Goal: Task Accomplishment & Management: Manage account settings

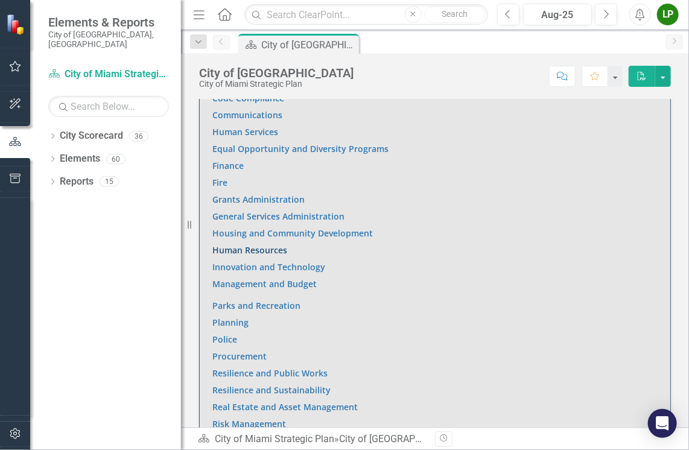
scroll to position [845, 0]
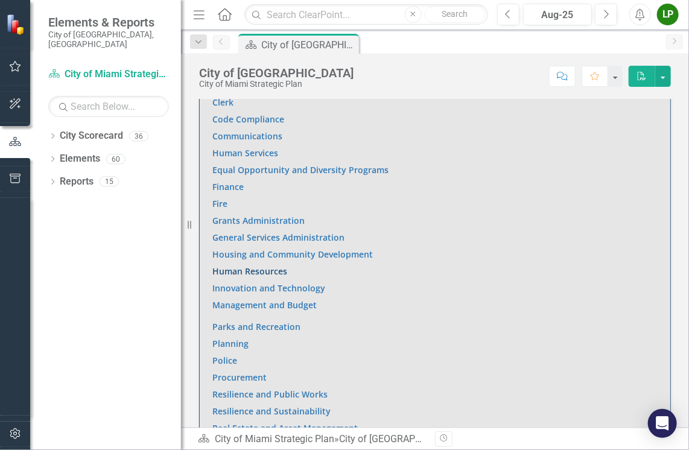
click at [238, 266] on link "Human Resources" at bounding box center [249, 271] width 75 height 11
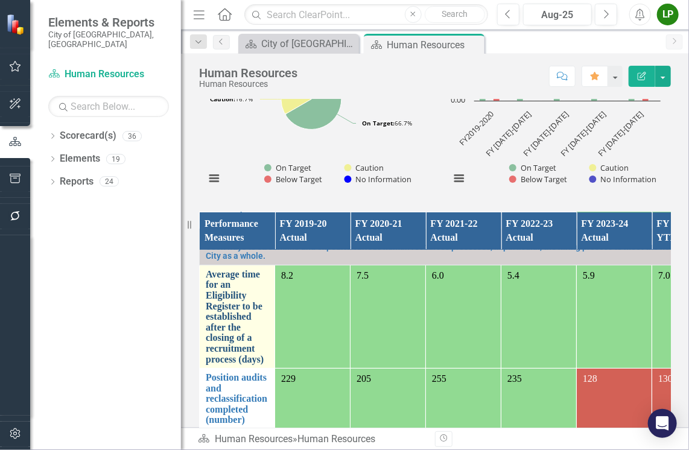
scroll to position [121, 0]
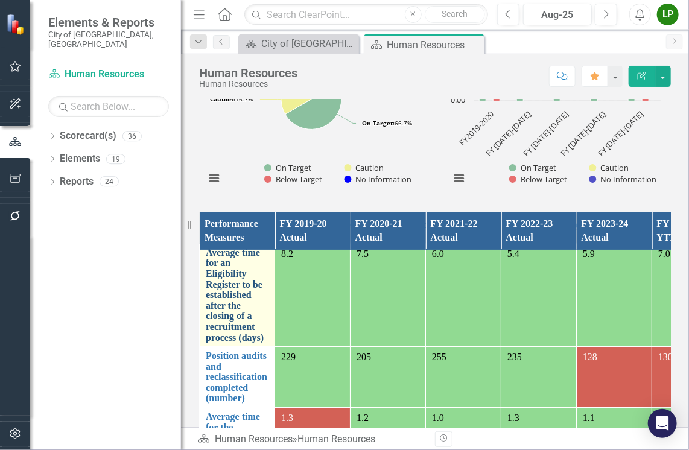
click at [225, 298] on link "Average time for an Eligibility Register to be established after the closing of…" at bounding box center [237, 294] width 63 height 95
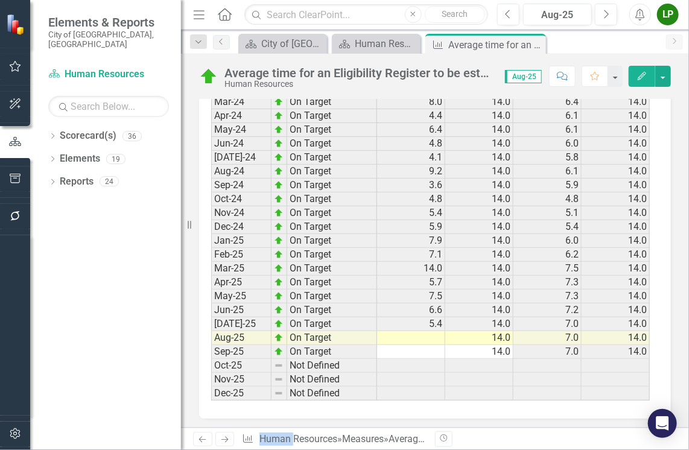
scroll to position [1690, 0]
click at [435, 331] on td at bounding box center [411, 338] width 68 height 14
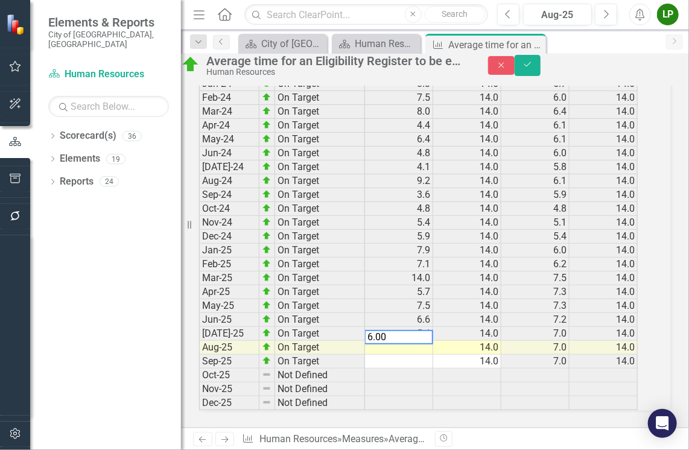
type textarea "6.00"
click at [433, 355] on td at bounding box center [399, 362] width 68 height 14
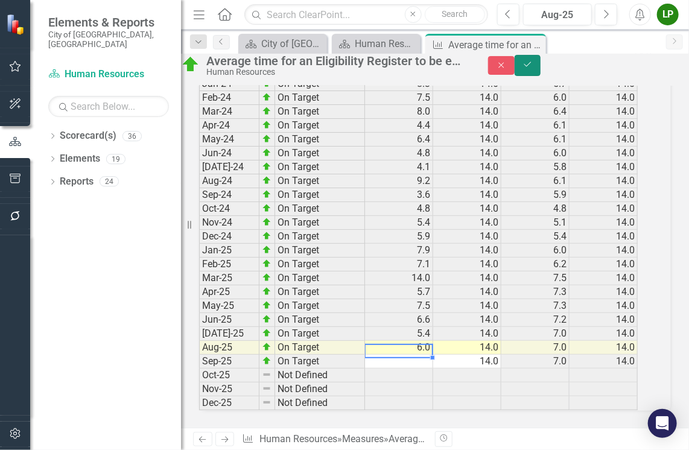
drag, startPoint x: 661, startPoint y: 72, endPoint x: 641, endPoint y: 136, distance: 66.6
click at [533, 69] on icon "Save" at bounding box center [528, 64] width 11 height 8
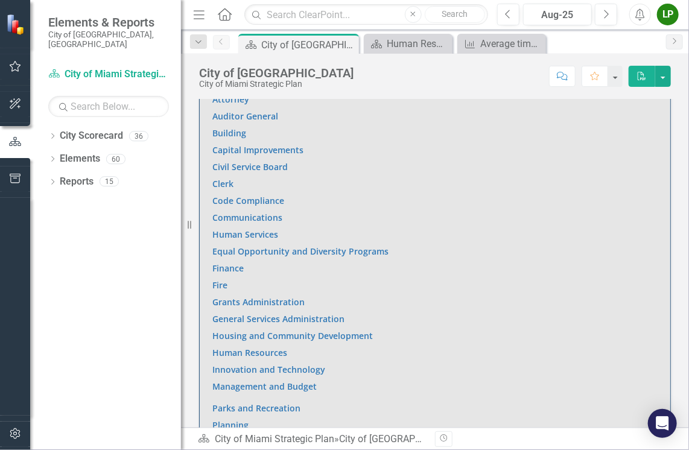
scroll to position [785, 0]
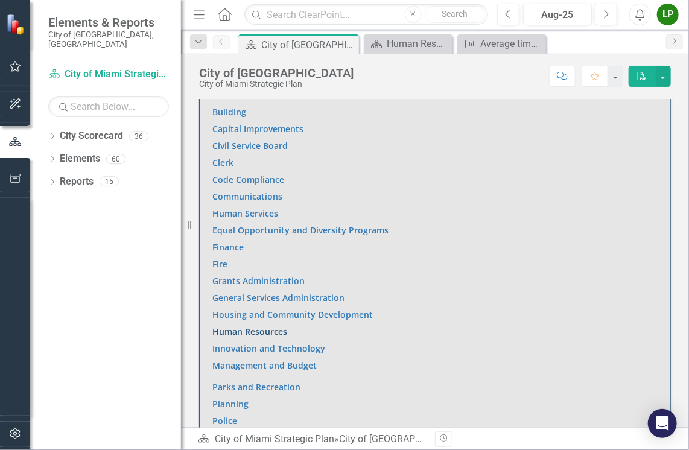
click at [243, 326] on link "Human Resources" at bounding box center [249, 331] width 75 height 11
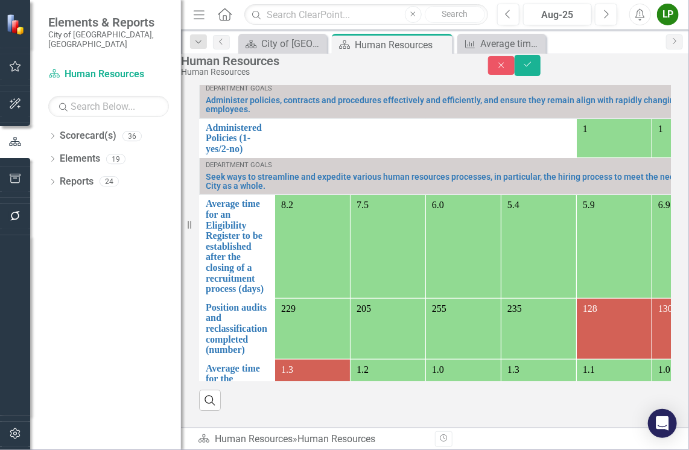
scroll to position [1354, 0]
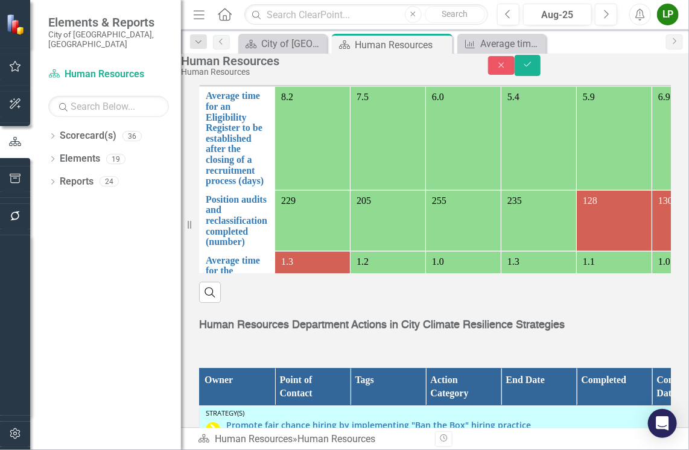
click at [235, 274] on div "Performance Measures FY 2019-20 Actual FY 2020-21 Actual FY 2021-22 Actual FY 2…" at bounding box center [435, 111] width 490 height 383
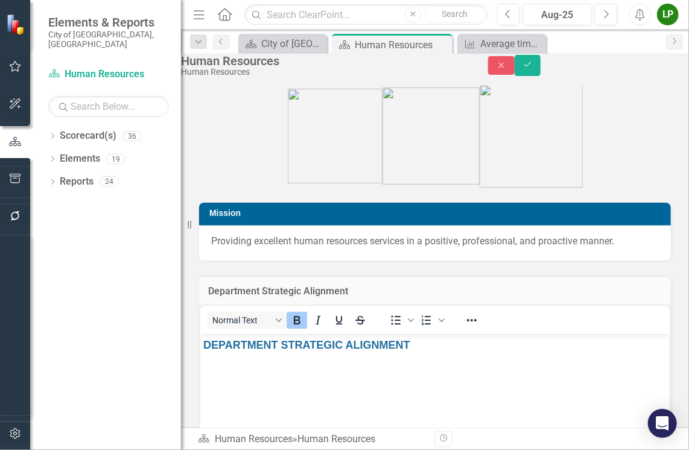
scroll to position [0, 0]
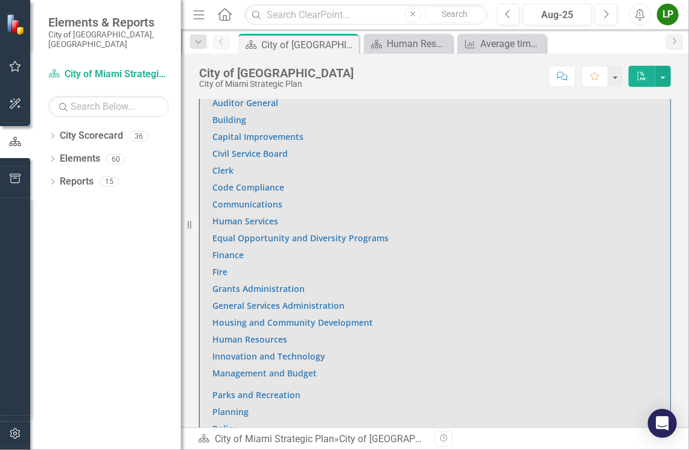
scroll to position [785, 0]
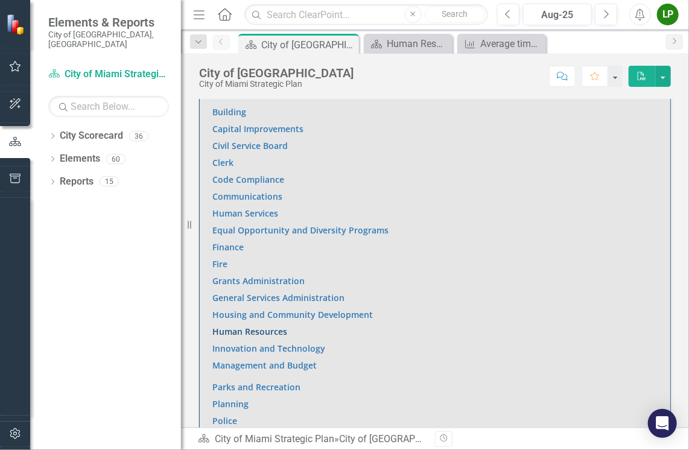
click at [251, 326] on link "Human Resources" at bounding box center [249, 331] width 75 height 11
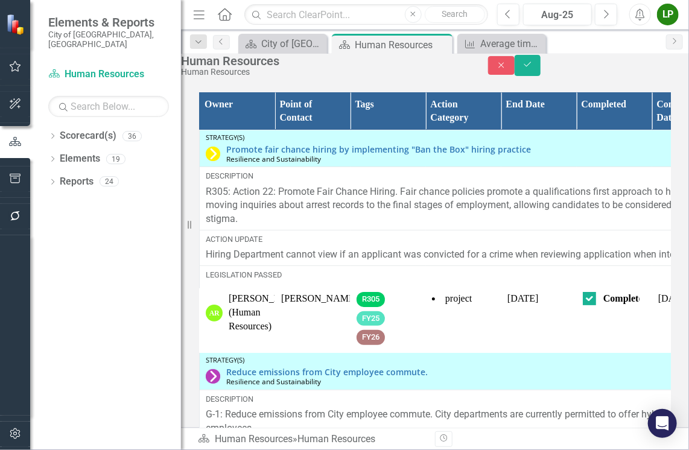
scroll to position [1740, 0]
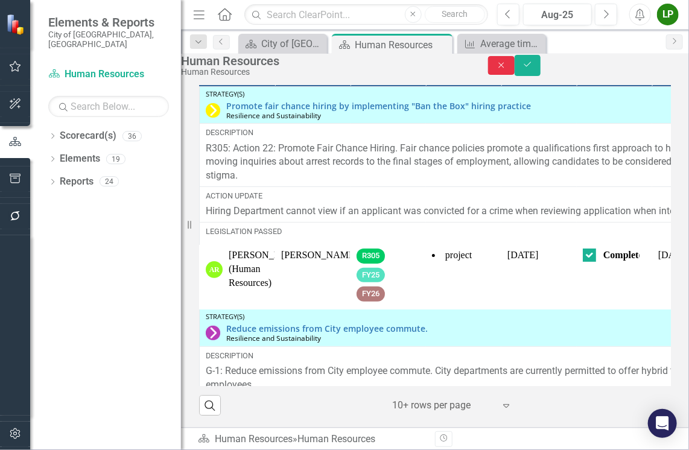
click at [507, 69] on icon "Close" at bounding box center [501, 65] width 11 height 8
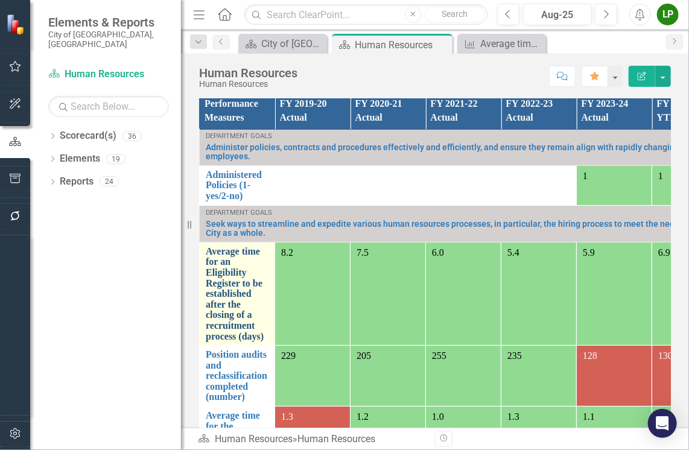
scroll to position [0, 0]
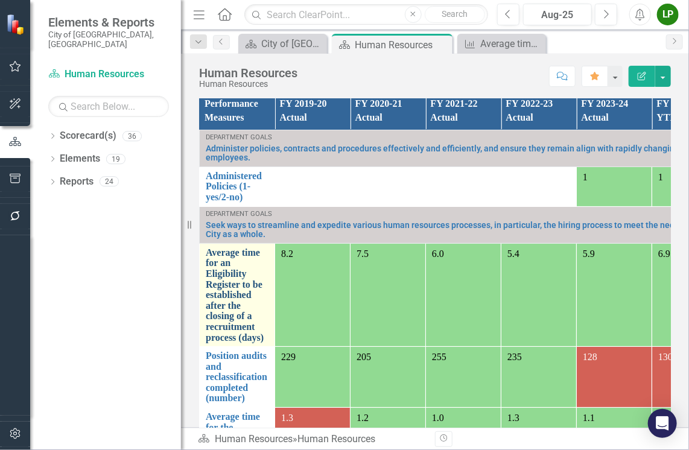
click at [223, 296] on link "Average time for an Eligibility Register to be established after the closing of…" at bounding box center [237, 295] width 63 height 95
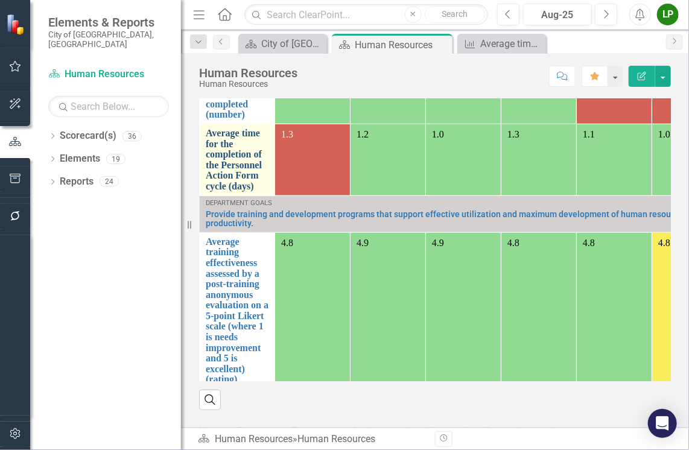
scroll to position [241, 0]
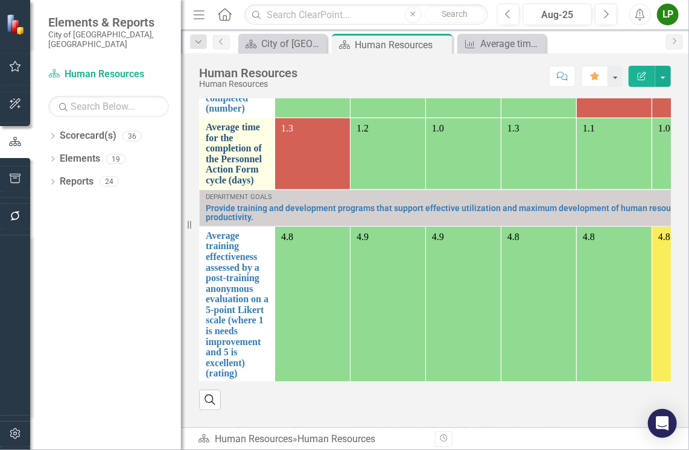
click at [226, 150] on link "Average time for the completion of the Personnel Action Form cycle (days)" at bounding box center [237, 153] width 63 height 64
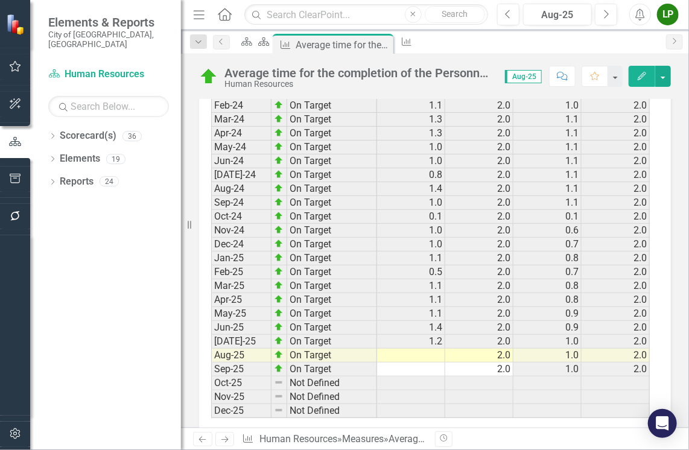
scroll to position [1680, 0]
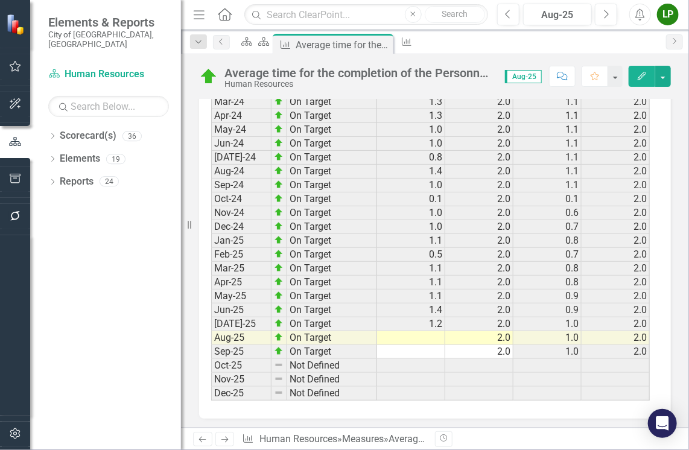
click at [420, 331] on td at bounding box center [411, 338] width 68 height 14
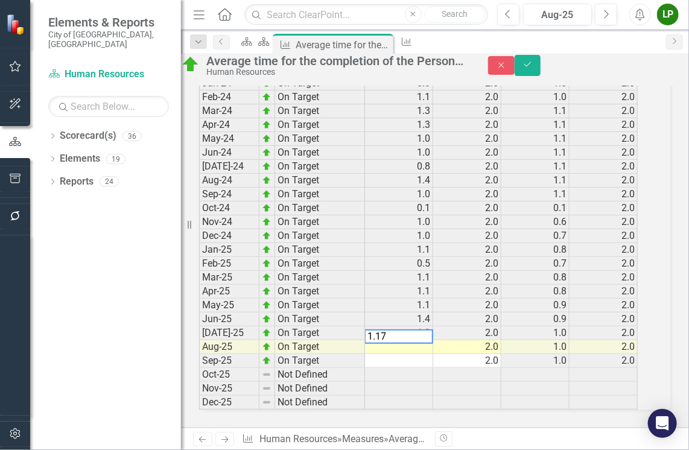
type textarea "1.17"
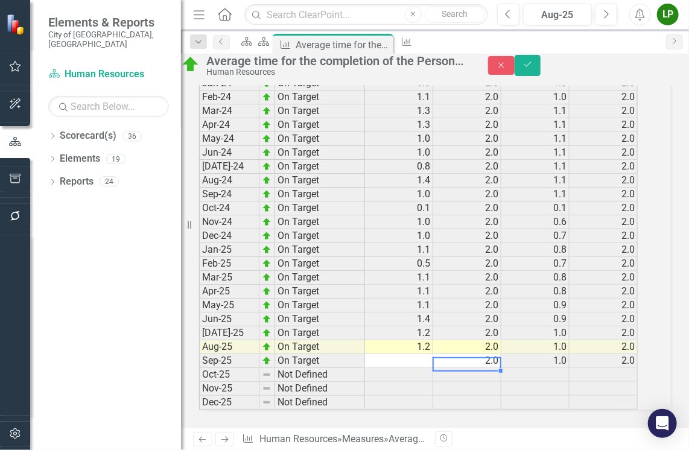
click at [449, 368] on td at bounding box center [467, 375] width 68 height 14
click at [533, 69] on icon "Save" at bounding box center [528, 64] width 11 height 8
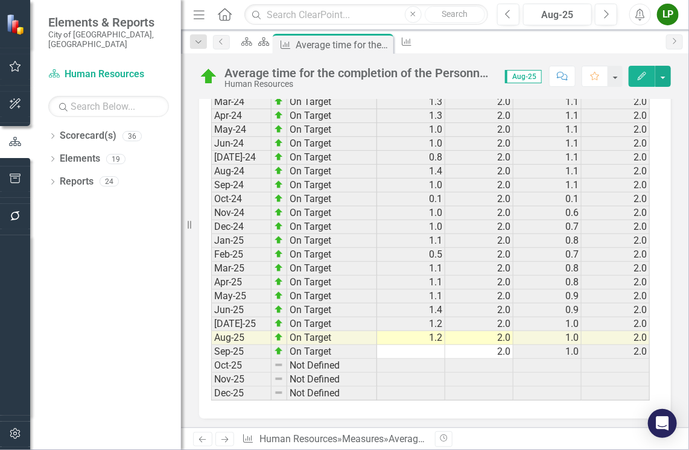
click at [401, 331] on td "1.2" at bounding box center [411, 338] width 68 height 14
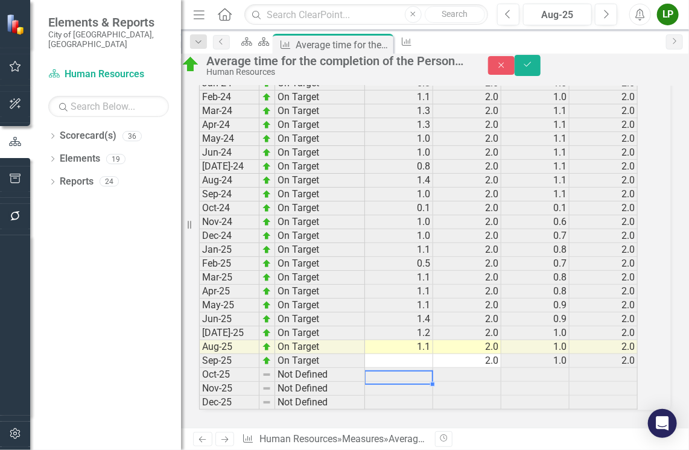
click at [418, 382] on td at bounding box center [399, 389] width 68 height 14
click at [412, 340] on td "1.1" at bounding box center [399, 347] width 68 height 14
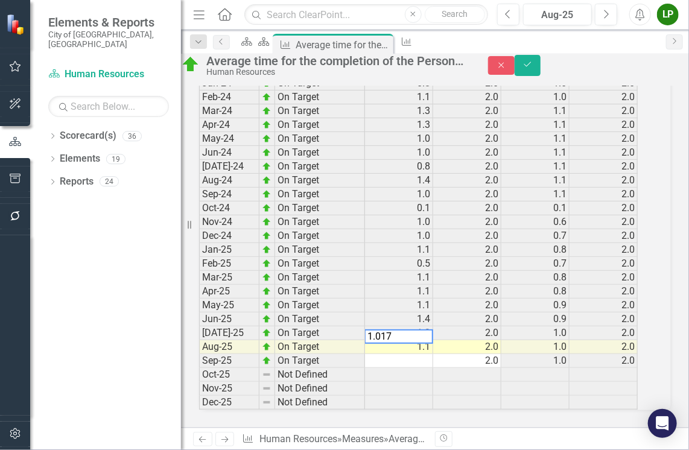
type textarea "1.017"
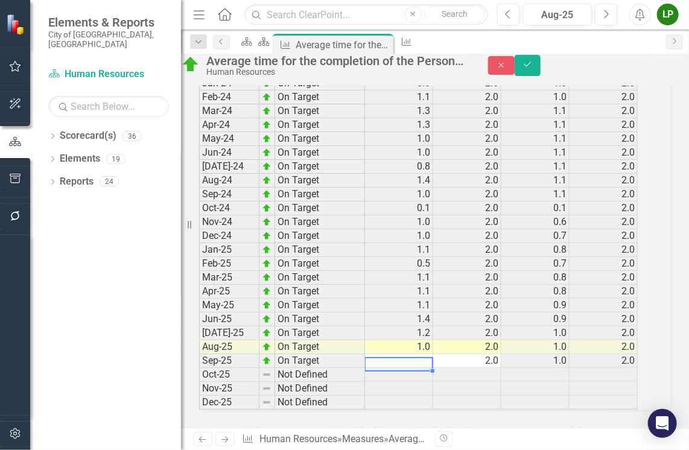
click at [533, 69] on icon "Save" at bounding box center [528, 64] width 11 height 8
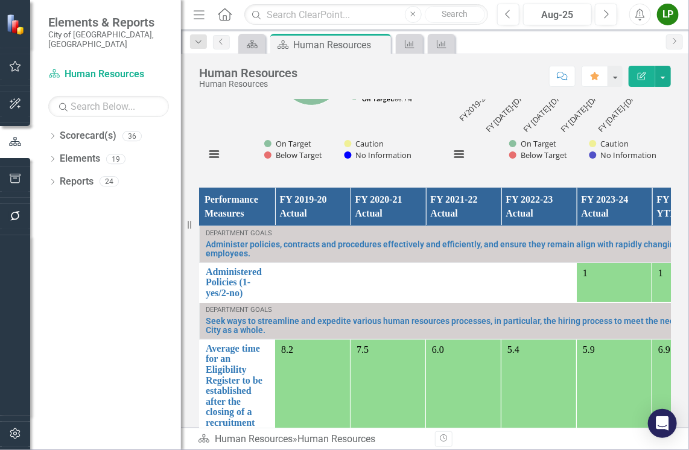
scroll to position [966, 0]
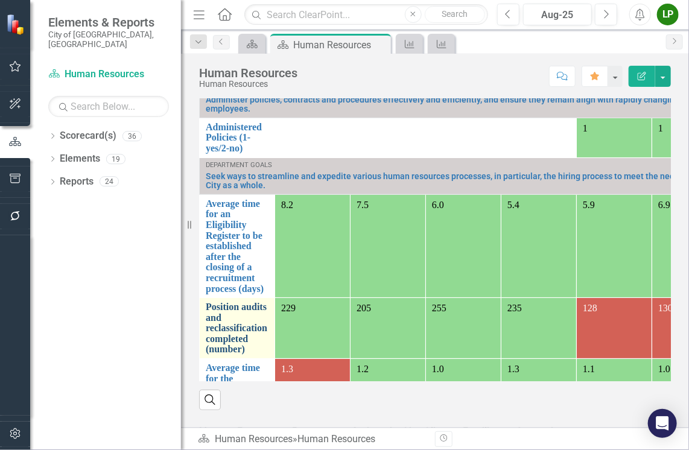
click at [227, 316] on link "Position audits and reclassification completed (number)" at bounding box center [237, 328] width 63 height 53
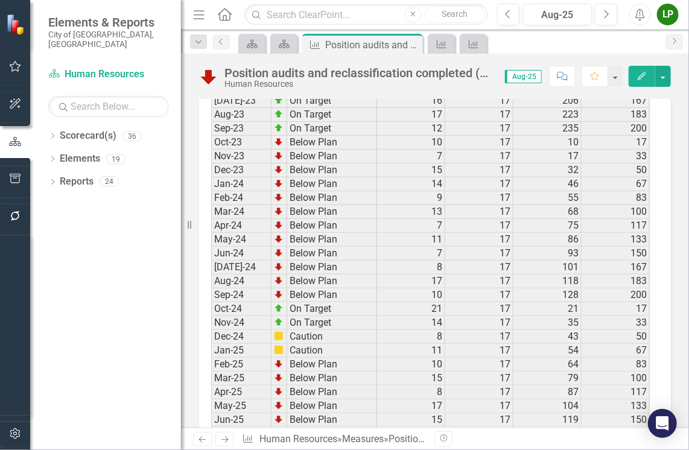
scroll to position [1680, 0]
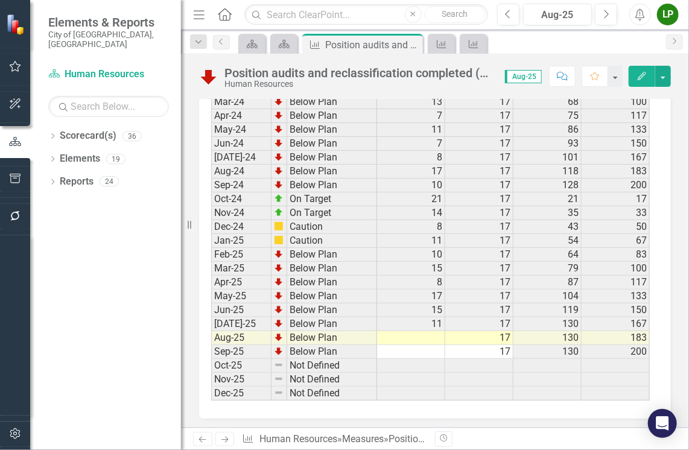
click at [426, 331] on td at bounding box center [411, 338] width 68 height 14
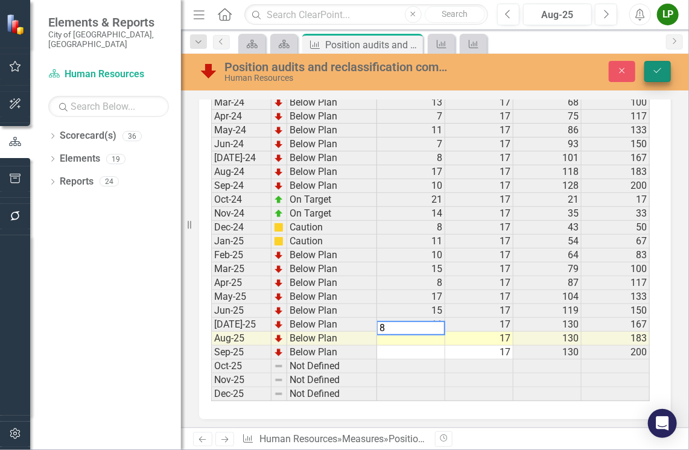
type textarea "8"
click at [661, 71] on icon "Save" at bounding box center [657, 70] width 11 height 8
